Goal: Task Accomplishment & Management: Complete application form

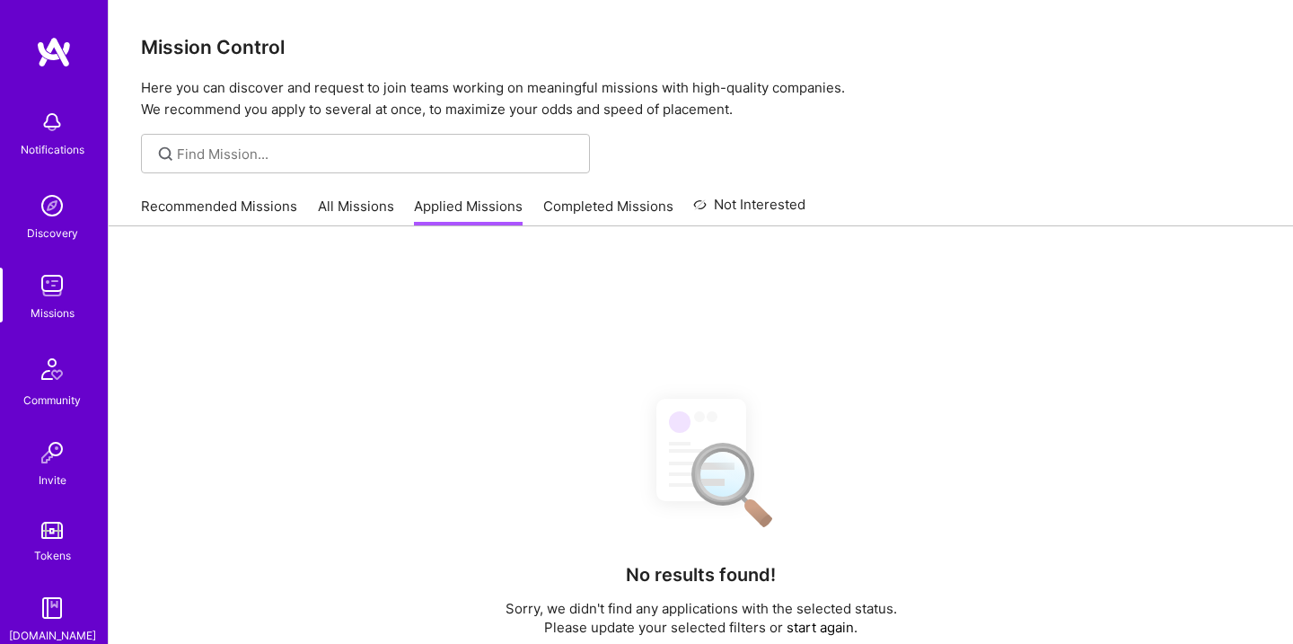
click at [255, 199] on link "Recommended Missions" at bounding box center [219, 212] width 156 height 30
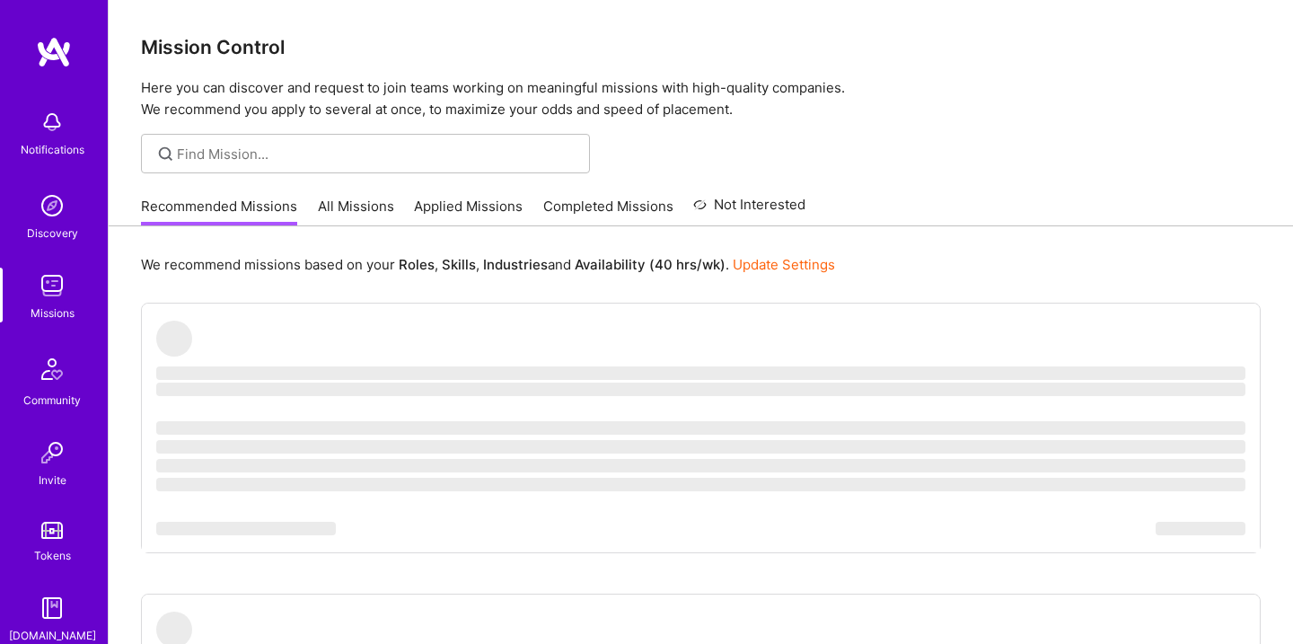
click at [366, 199] on link "All Missions" at bounding box center [356, 212] width 76 height 30
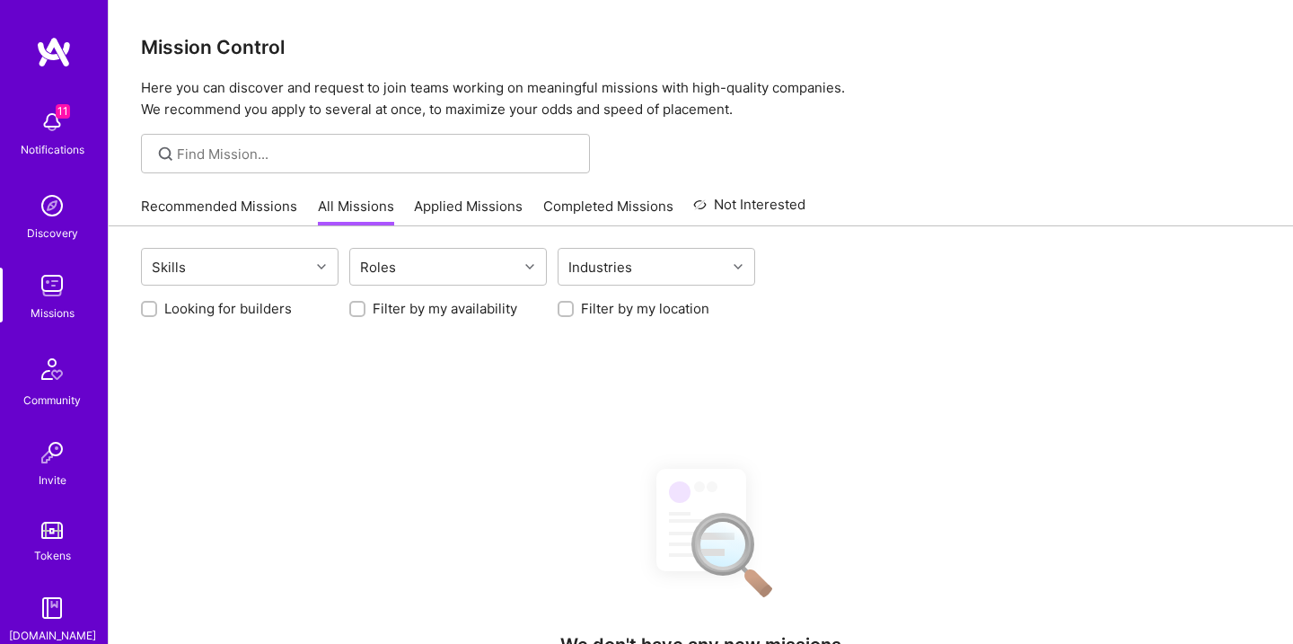
click at [433, 201] on link "Applied Missions" at bounding box center [468, 212] width 109 height 30
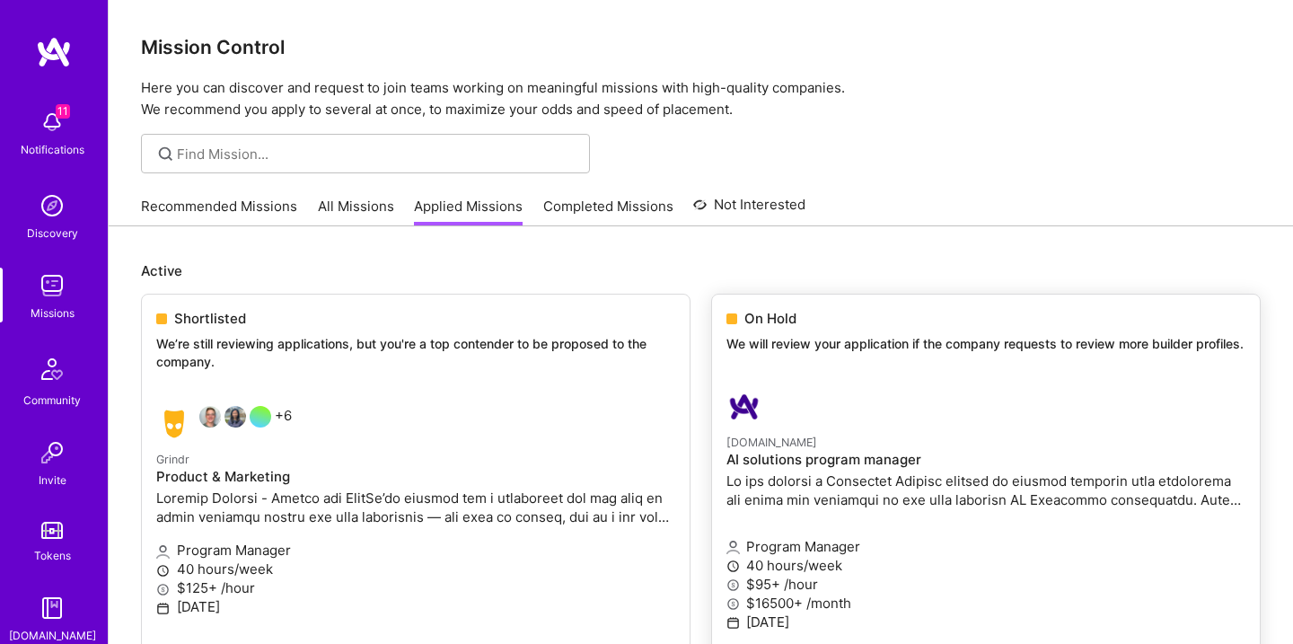
scroll to position [279, 0]
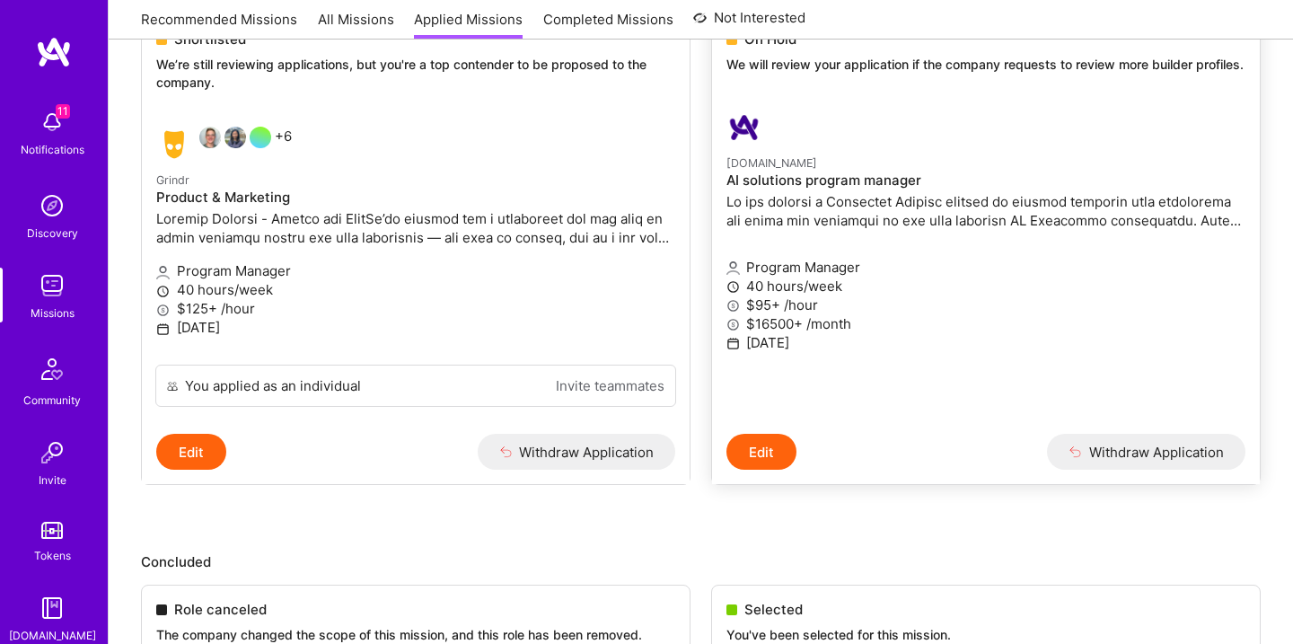
click at [848, 278] on p "40 hours/week" at bounding box center [986, 286] width 519 height 19
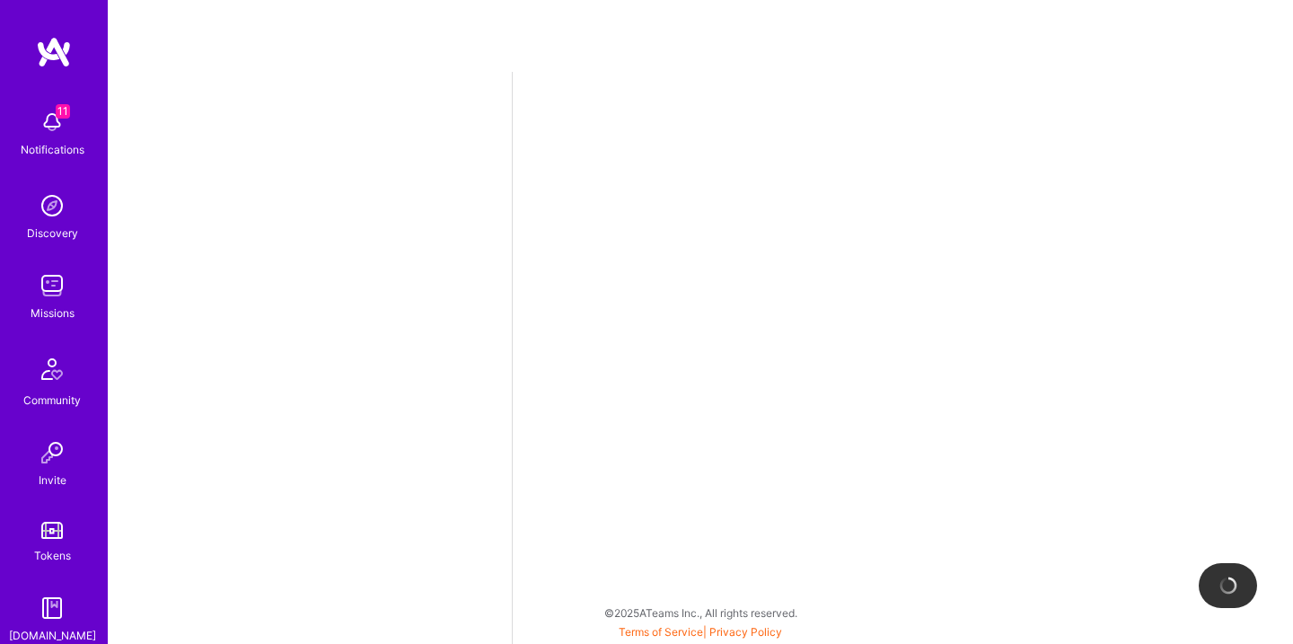
select select "US"
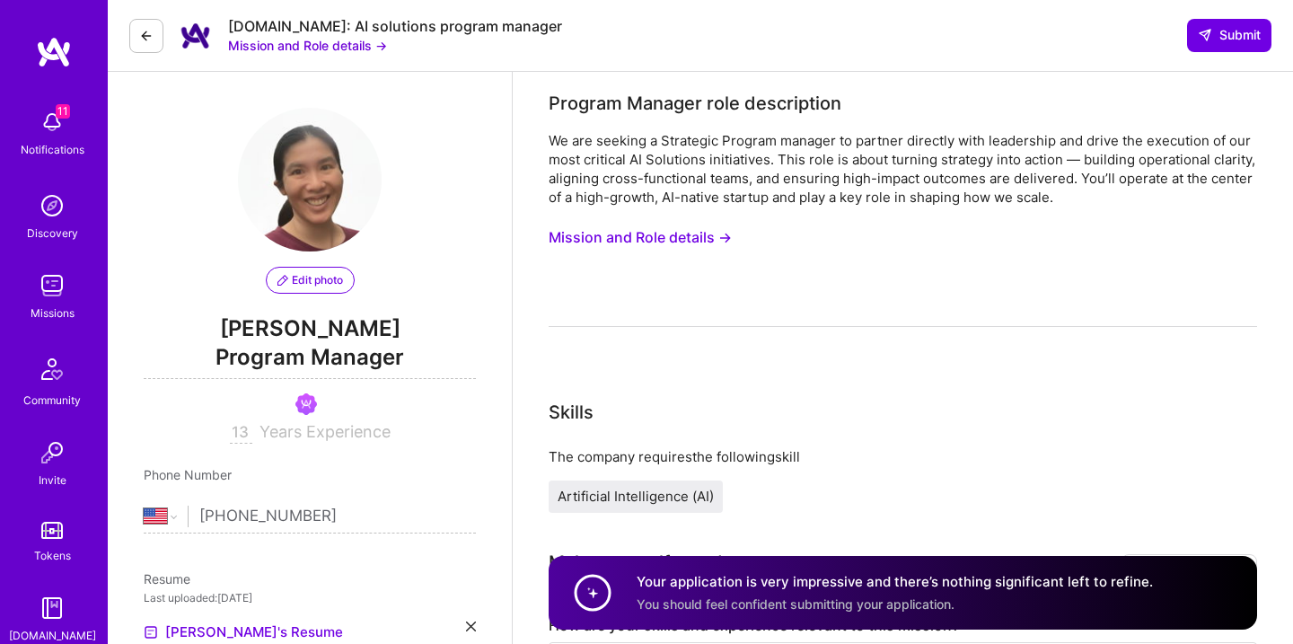
click at [679, 234] on button "Mission and Role details →" at bounding box center [640, 237] width 183 height 33
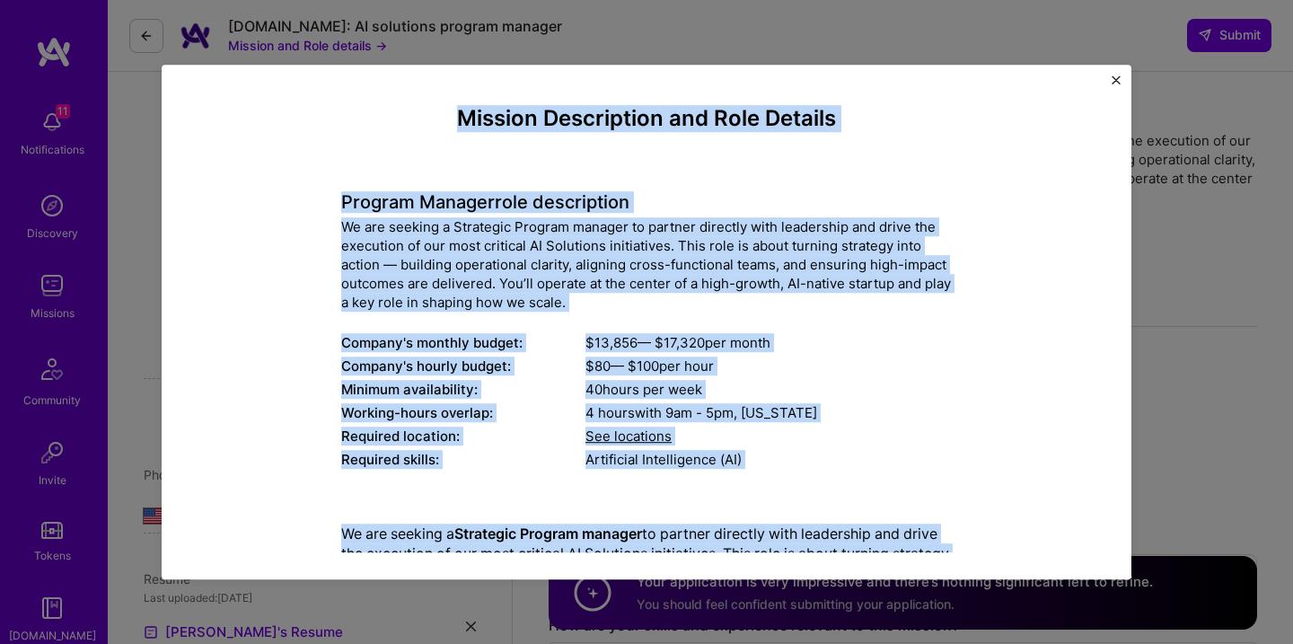
drag, startPoint x: 720, startPoint y: 527, endPoint x: 429, endPoint y: 70, distance: 541.9
click at [429, 70] on div "Mission Description and Role Details Program Manager role description We are se…" at bounding box center [647, 323] width 970 height 516
copy div "Loremip Dolorsitame con Adip Elitsed Doeiusm Tempori utla etdoloremag Al eni ad…"
